Goal: Information Seeking & Learning: Learn about a topic

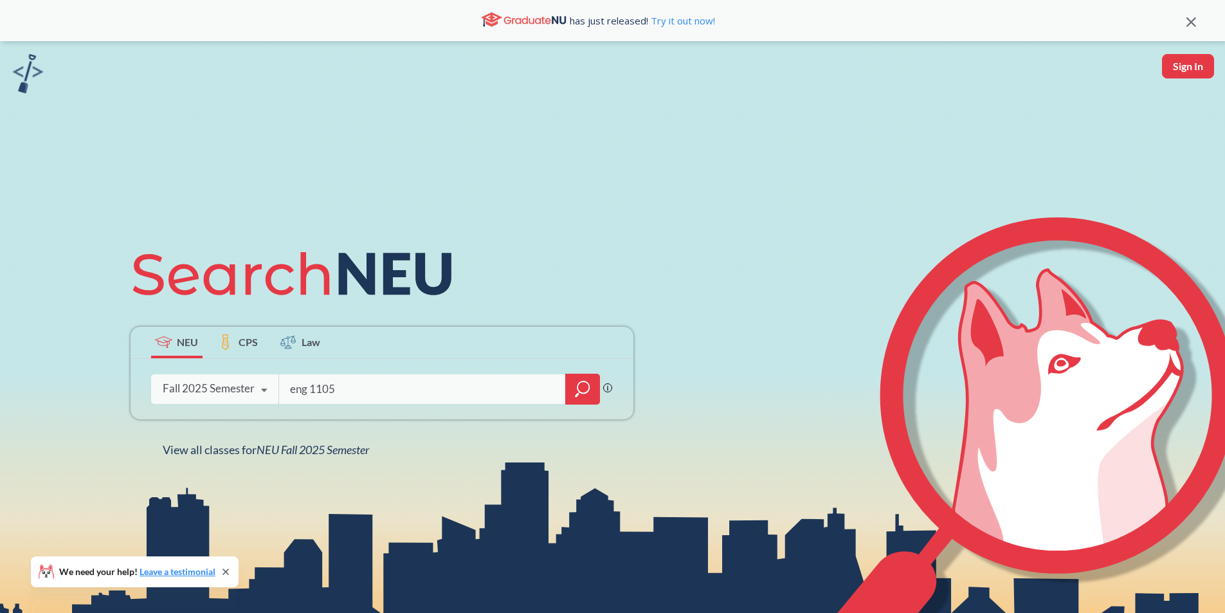
type input "eng 1105"
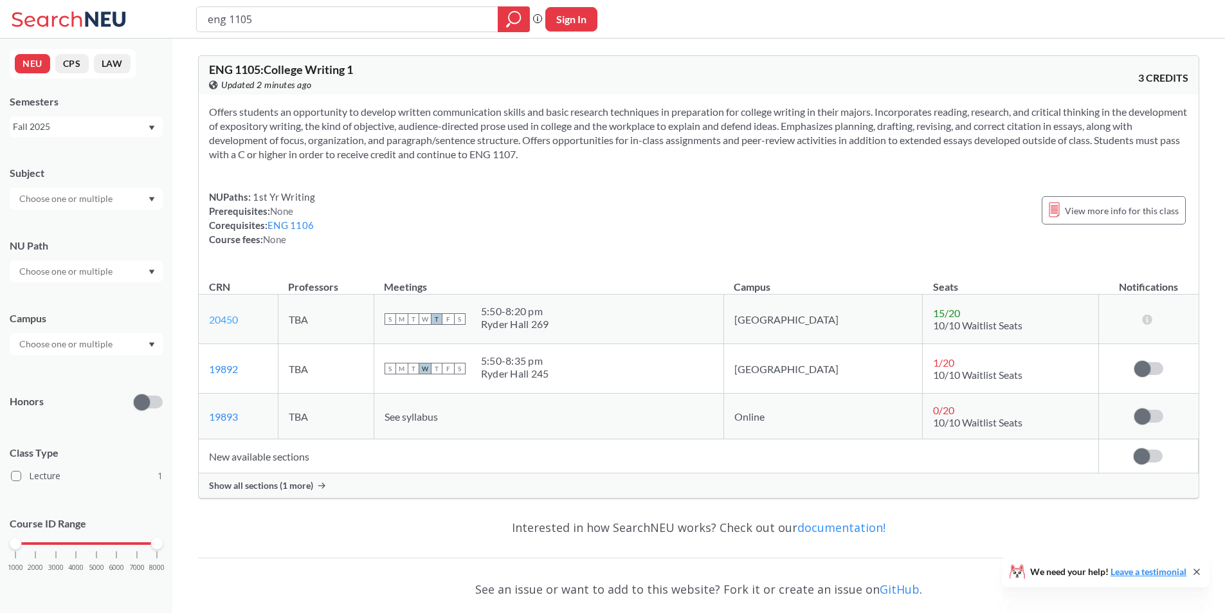
click at [237, 325] on link "20450" at bounding box center [223, 319] width 29 height 12
click at [244, 489] on span "Show all sections (1 more)" at bounding box center [261, 486] width 104 height 12
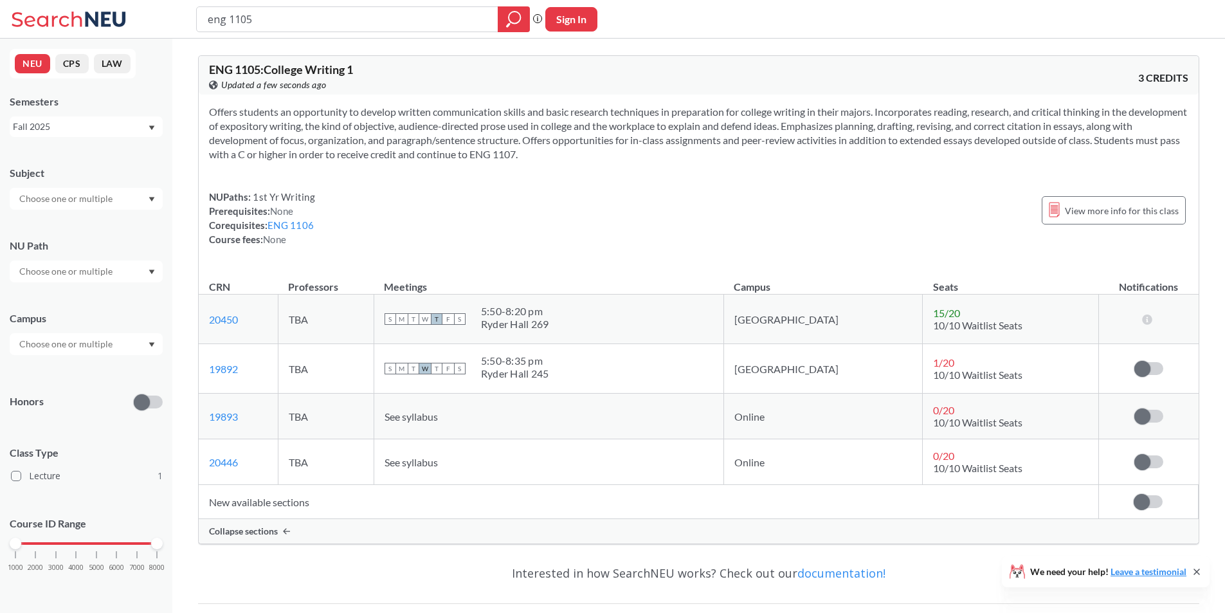
click at [86, 131] on div "Fall 2025" at bounding box center [80, 127] width 134 height 14
click at [569, 172] on div "Offers students an opportunity to develop written communication skills and basi…" at bounding box center [699, 181] width 1000 height 172
drag, startPoint x: 315, startPoint y: 537, endPoint x: 616, endPoint y: 357, distance: 350.2
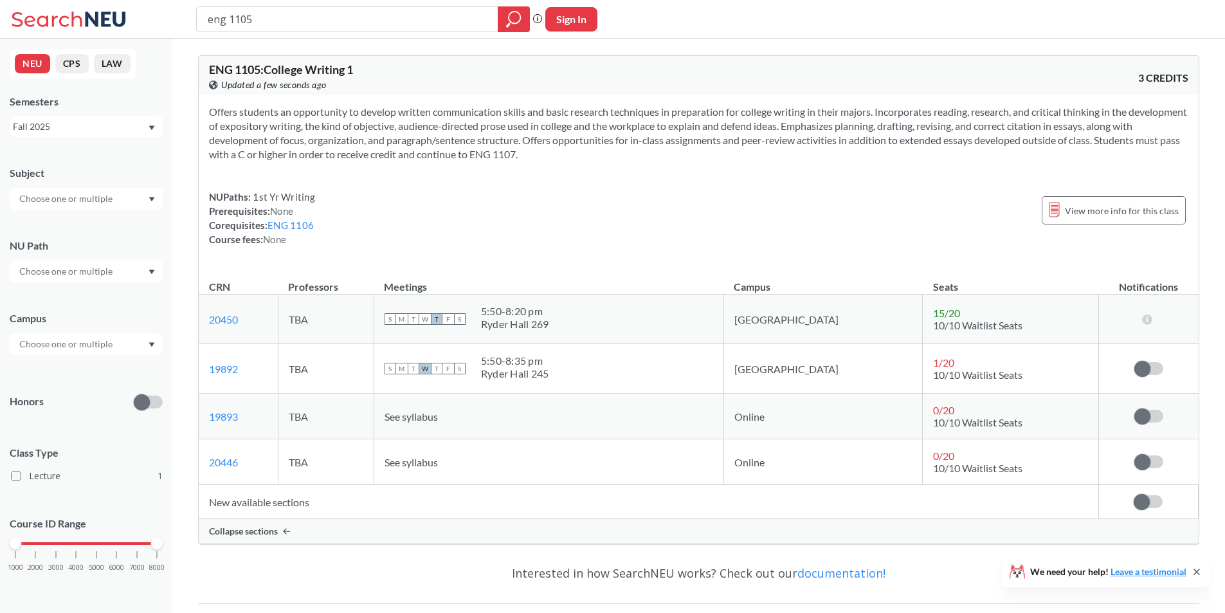
click at [616, 357] on div "S M T W T F S 5:50 - 8:35 pm Ryder Hall 245" at bounding box center [549, 368] width 329 height 28
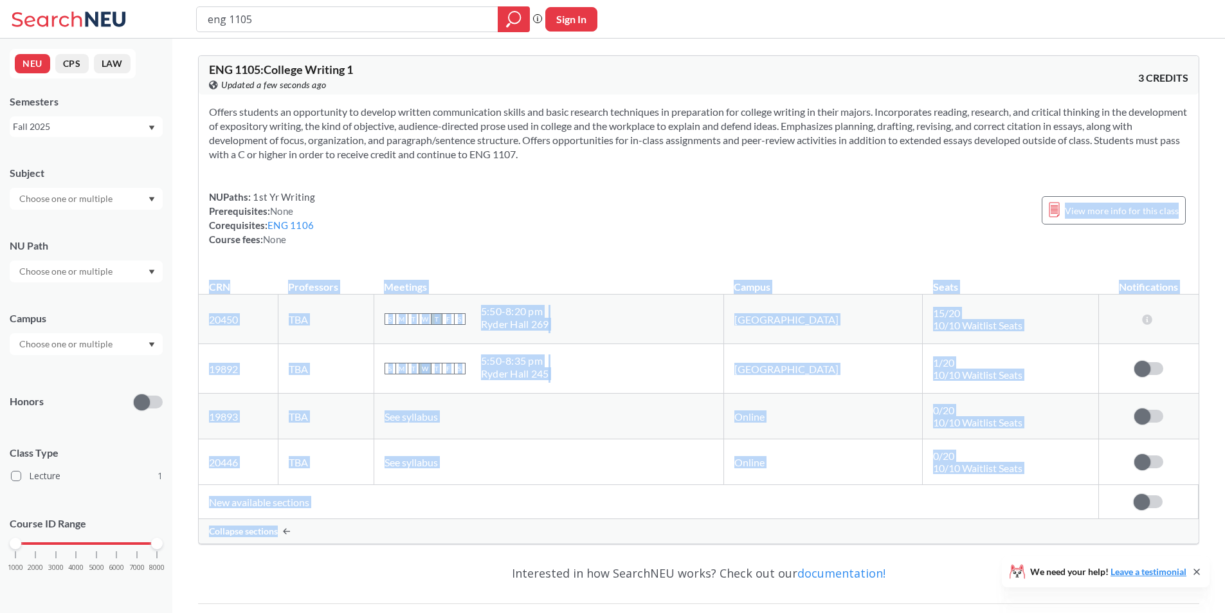
drag, startPoint x: 704, startPoint y: 262, endPoint x: 1007, endPoint y: 521, distance: 398.8
click at [1007, 521] on div "ENG 1105 : College Writing 1 View this course on Banner. Updated a few seconds …" at bounding box center [698, 299] width 1001 height 489
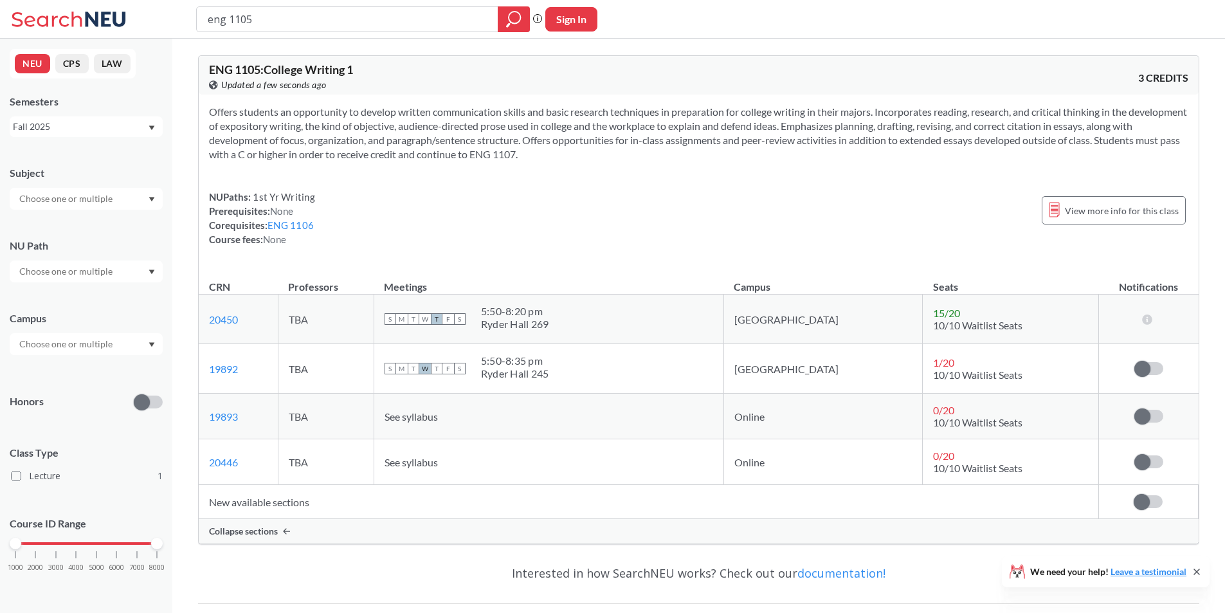
click at [1007, 520] on div "Collapse sections" at bounding box center [699, 531] width 1000 height 24
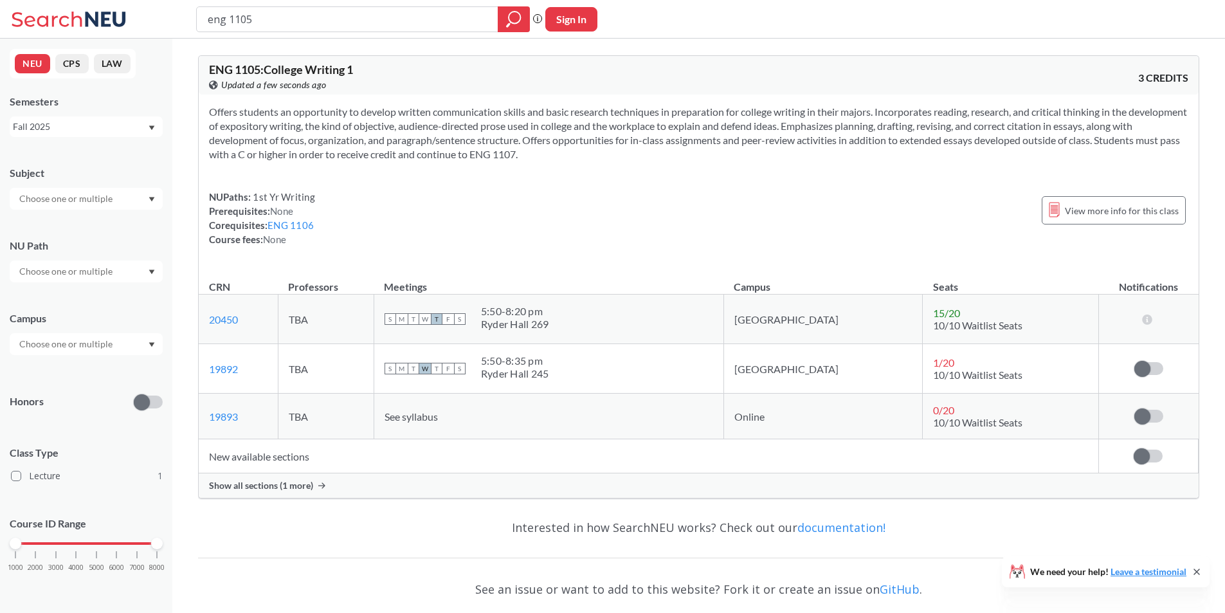
click at [275, 486] on span "Show all sections (1 more)" at bounding box center [261, 486] width 104 height 12
